Goal: Check status

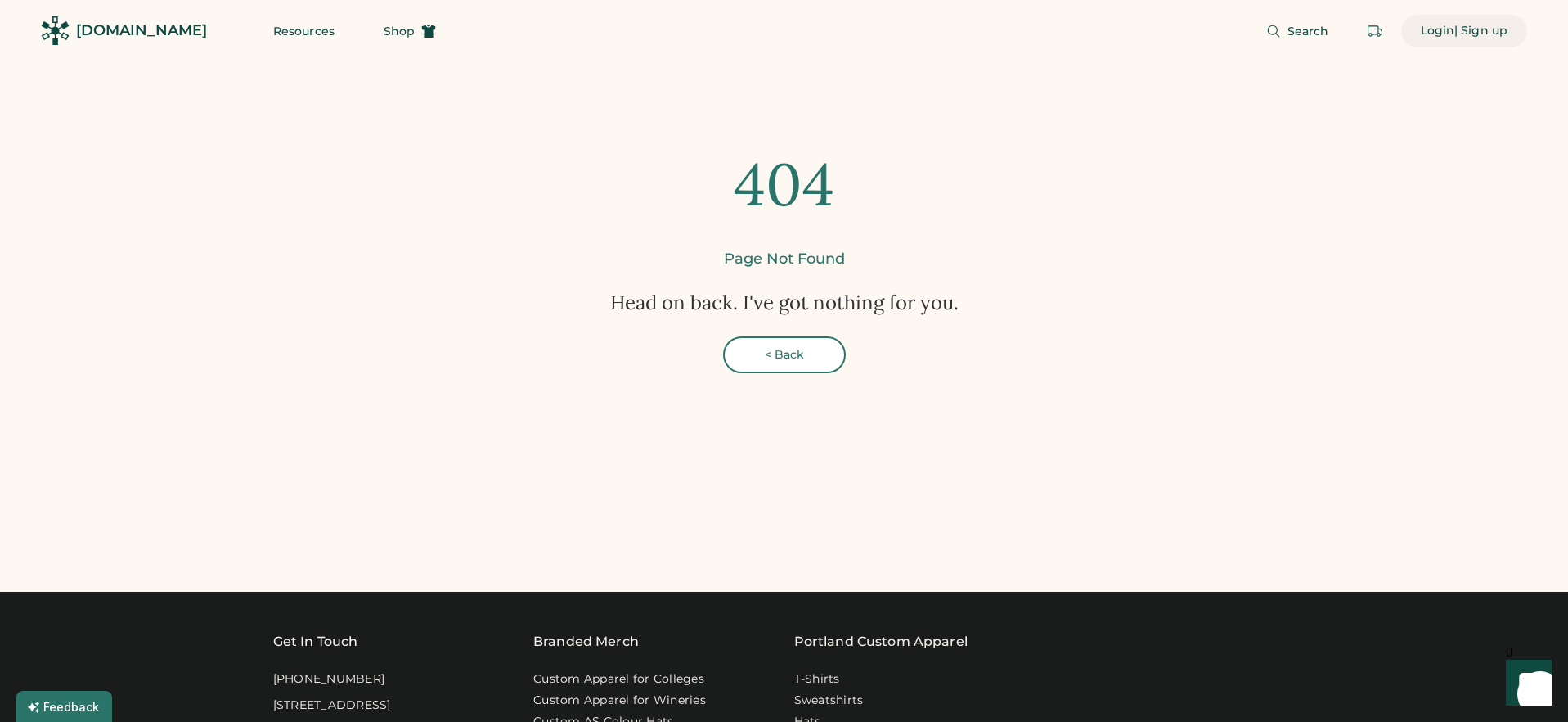
click at [1440, 29] on div "Login" at bounding box center [1438, 31] width 35 height 16
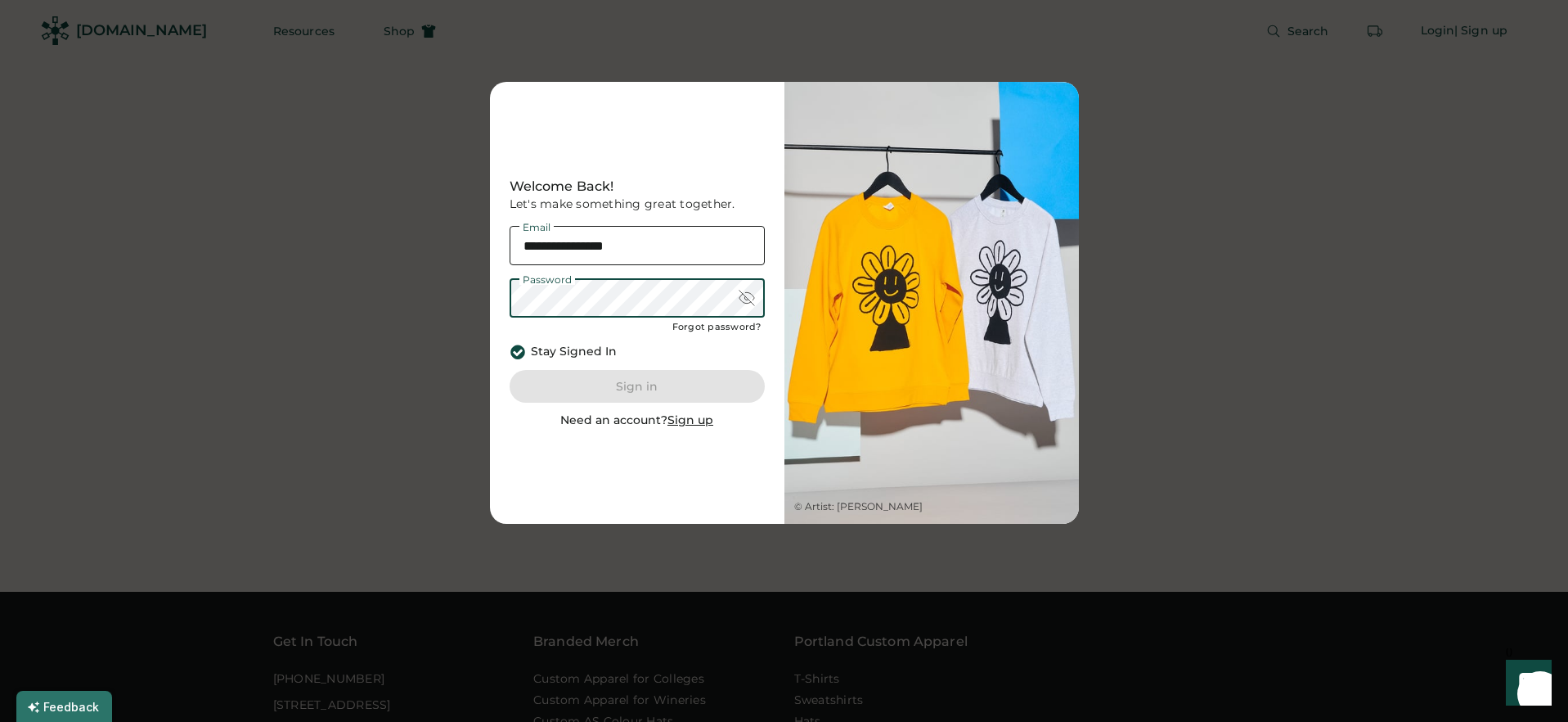
click at [551, 245] on input "**********" at bounding box center [637, 245] width 255 height 40
type input "**********"
